Goal: Information Seeking & Learning: Learn about a topic

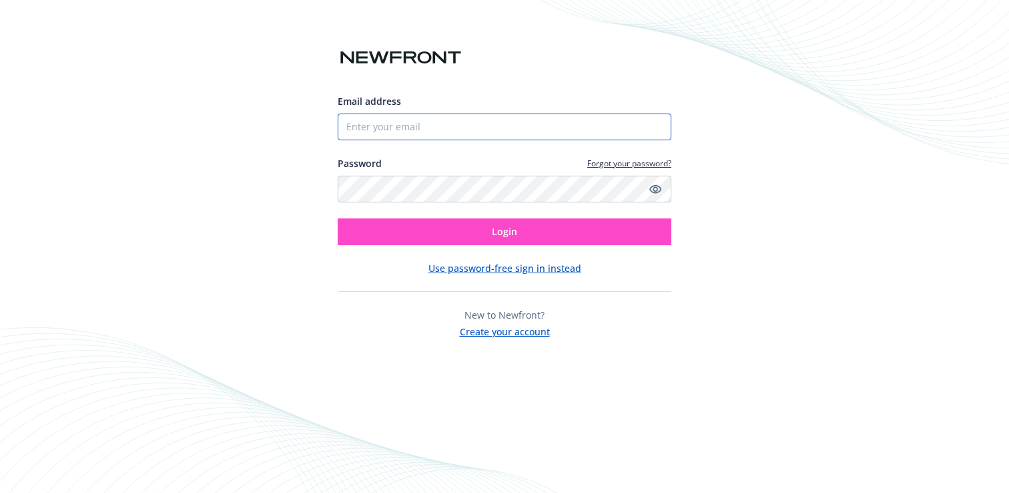
type input "[EMAIL_ADDRESS][DOMAIN_NAME]"
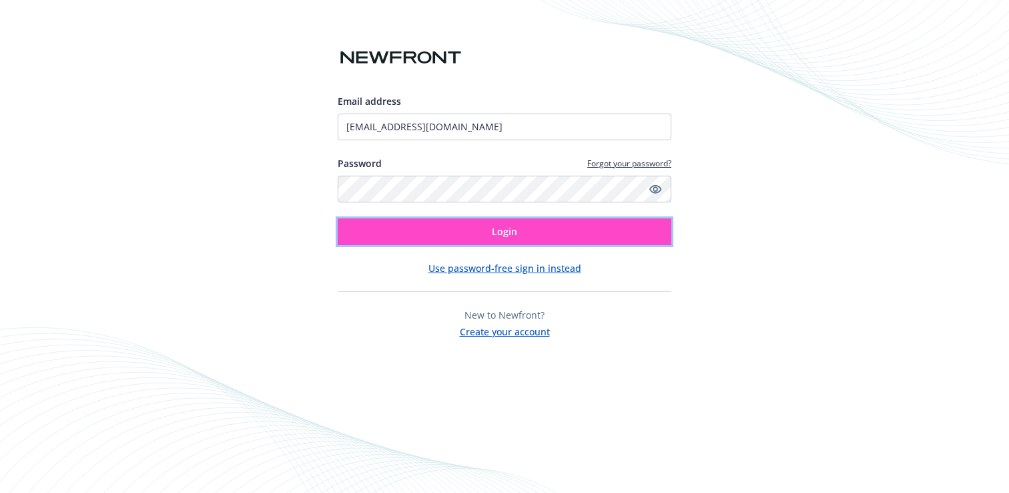
click at [515, 234] on span "Login" at bounding box center [504, 231] width 25 height 13
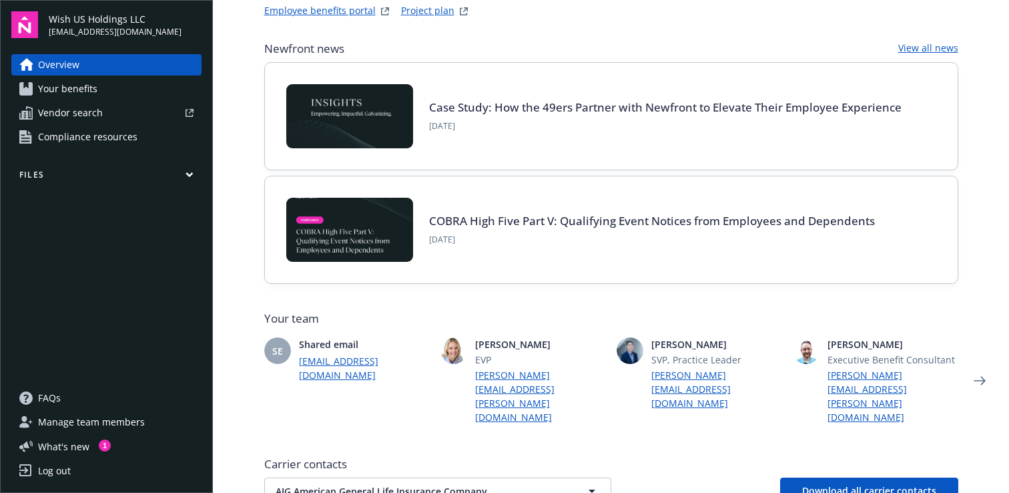
scroll to position [93, 0]
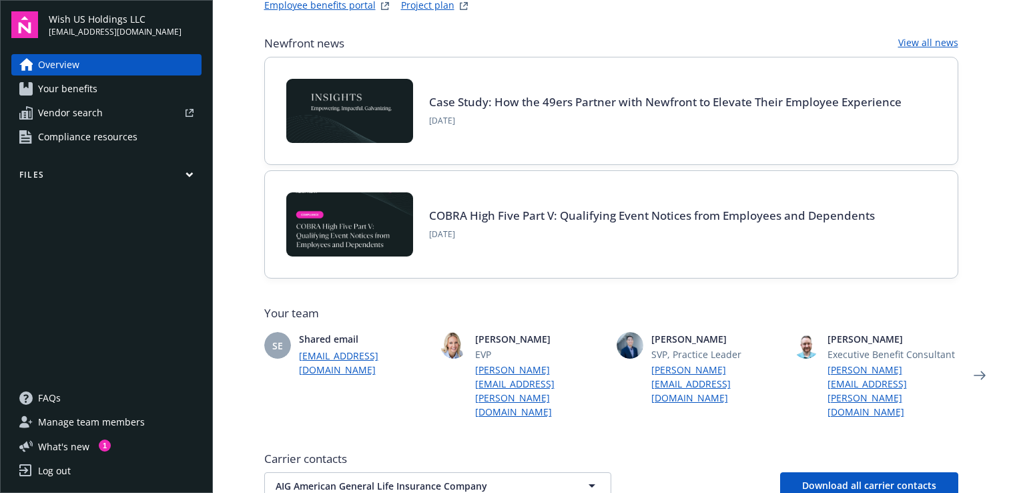
click at [106, 90] on link "Your benefits" at bounding box center [106, 88] width 190 height 21
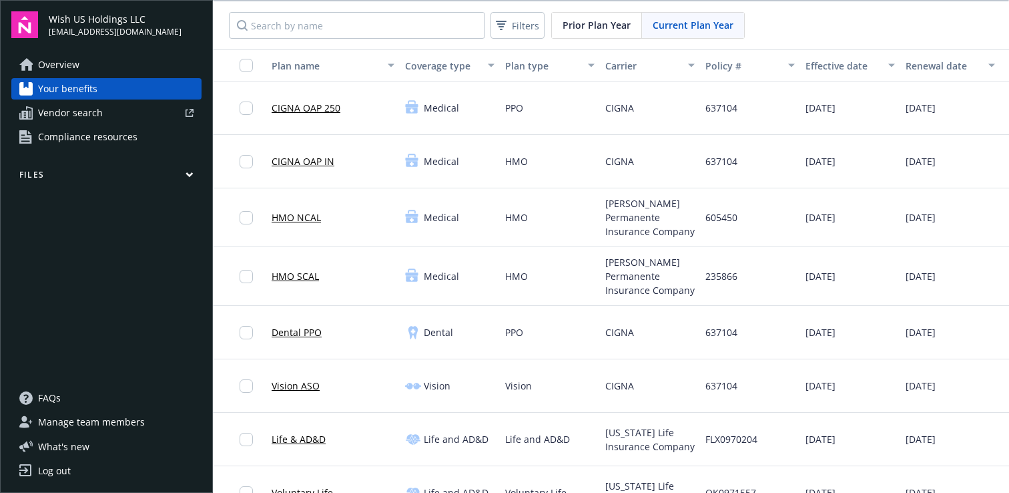
click at [87, 72] on link "Overview" at bounding box center [106, 64] width 190 height 21
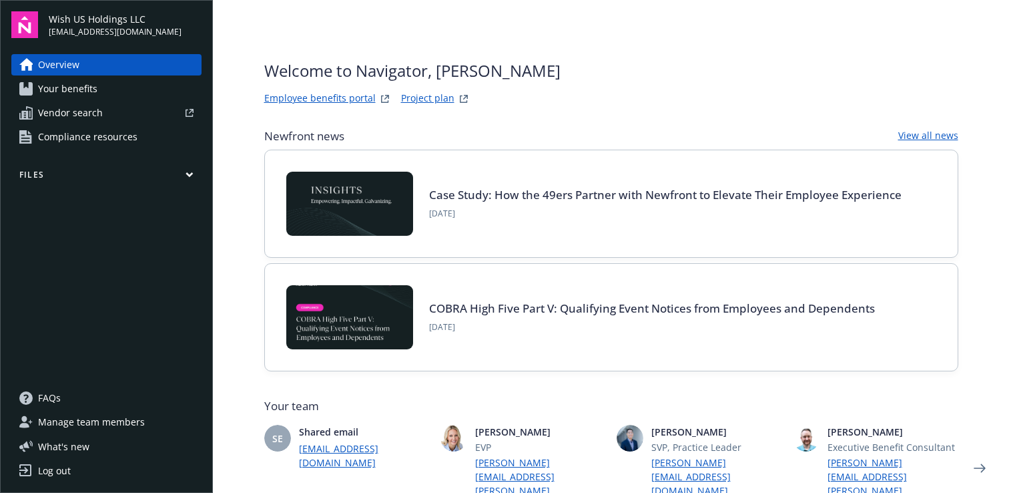
click at [96, 91] on link "Your benefits" at bounding box center [106, 88] width 190 height 21
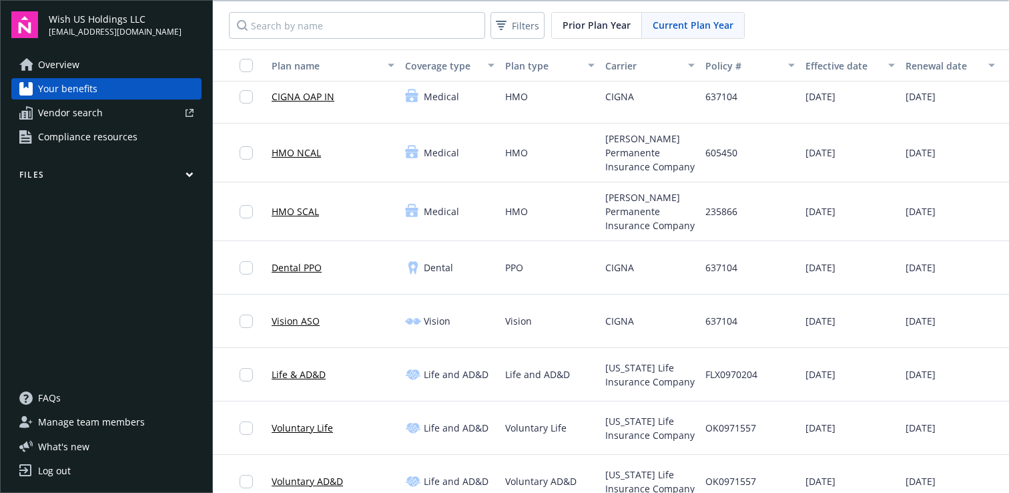
scroll to position [78, 0]
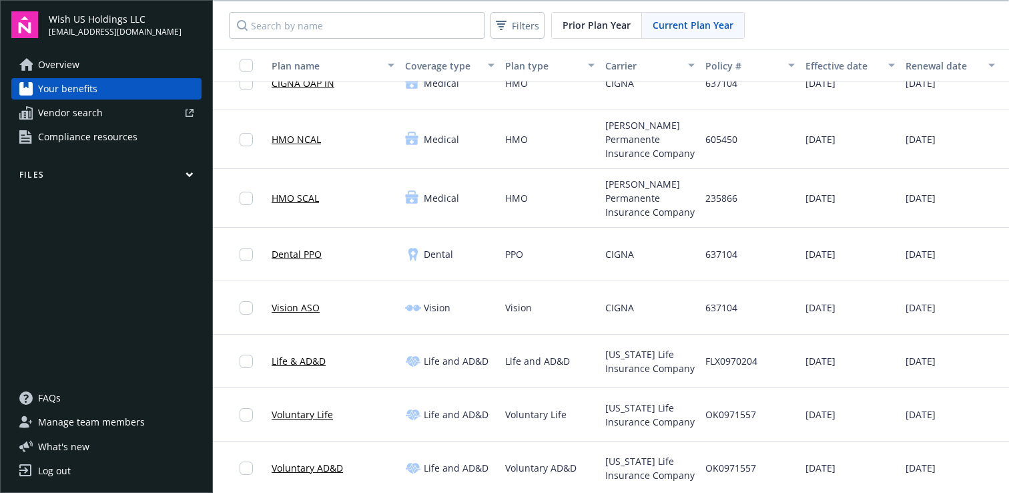
click at [732, 247] on span "637104" at bounding box center [721, 254] width 32 height 14
copy span "637104"
click at [291, 247] on link "Dental PPO" at bounding box center [297, 254] width 50 height 14
